Goal: Navigation & Orientation: Find specific page/section

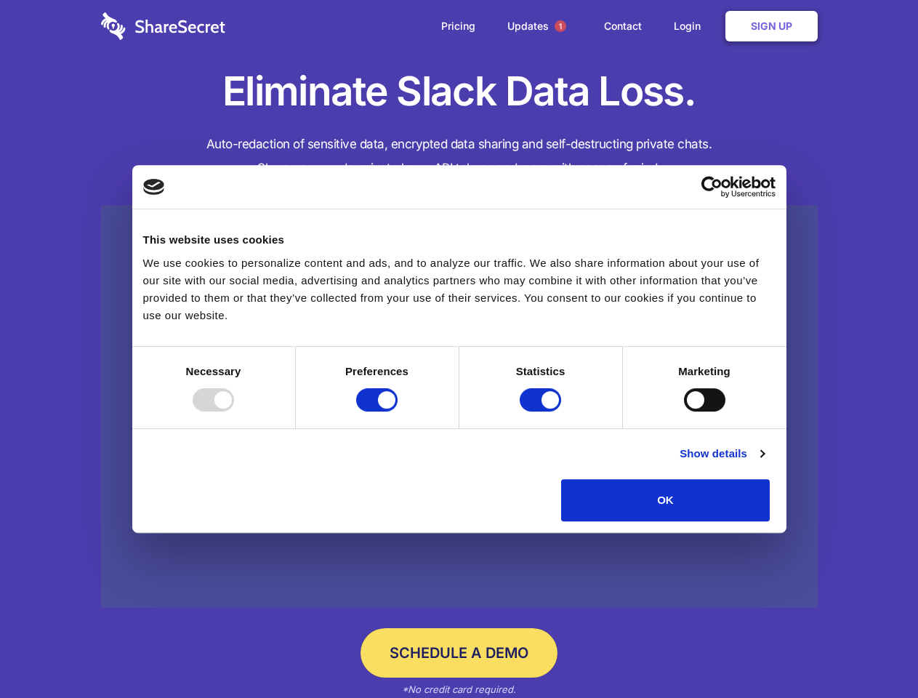
click at [234, 412] on div at bounding box center [213, 399] width 41 height 23
click at [398, 412] on input "Preferences" at bounding box center [376, 399] width 41 height 23
checkbox input "false"
click at [542, 412] on input "Statistics" at bounding box center [540, 399] width 41 height 23
checkbox input "false"
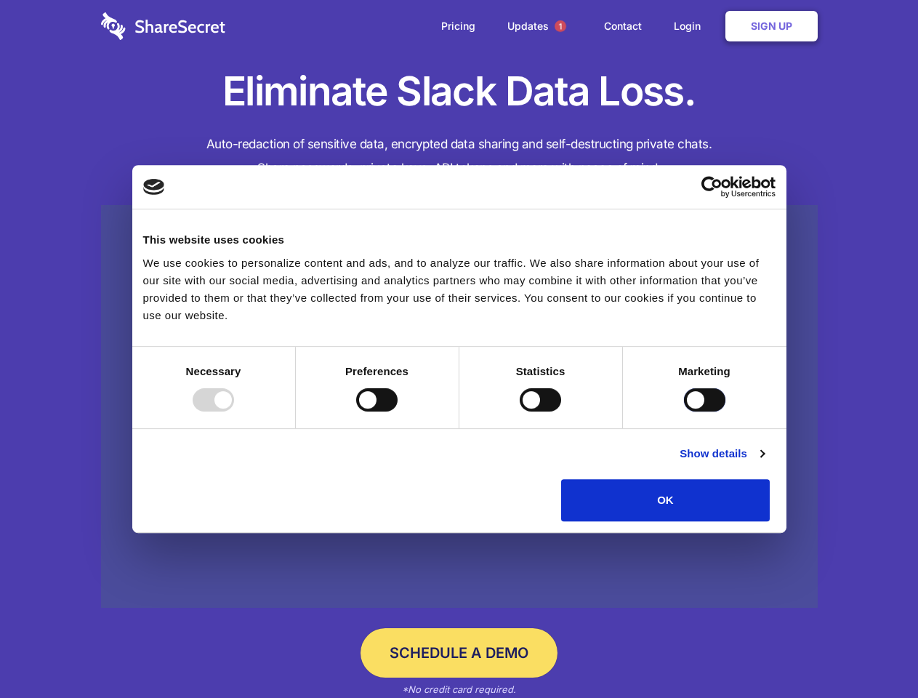
click at [684, 412] on input "Marketing" at bounding box center [704, 399] width 41 height 23
checkbox input "true"
click at [764, 462] on link "Show details" at bounding box center [722, 453] width 84 height 17
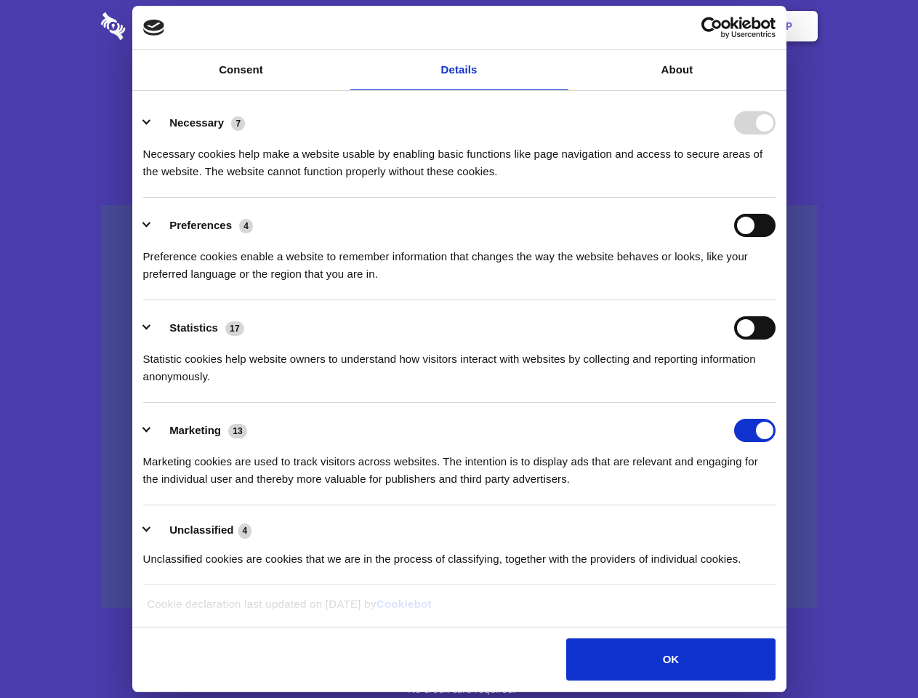
click at [776, 180] on div "Necessary cookies help make a website usable by enabling basic functions like p…" at bounding box center [459, 158] width 633 height 46
click at [560, 26] on span "1" at bounding box center [561, 26] width 12 height 12
